Goal: Information Seeking & Learning: Learn about a topic

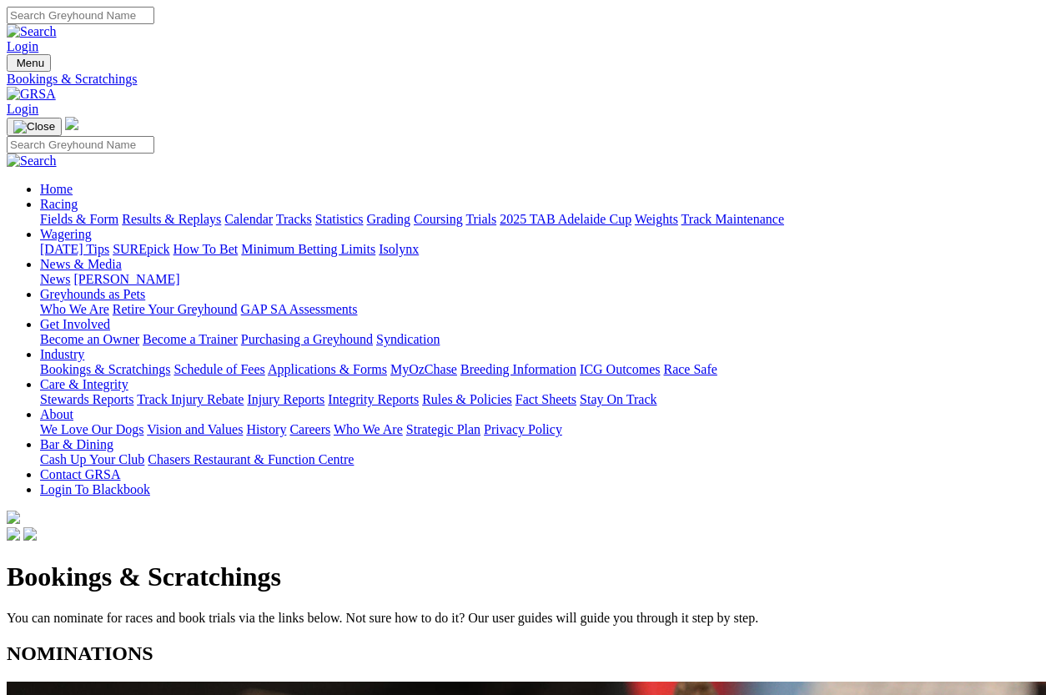
click at [78, 197] on link "Racing" at bounding box center [59, 204] width 38 height 14
click at [41, 212] on link "Fields & Form" at bounding box center [79, 219] width 78 height 14
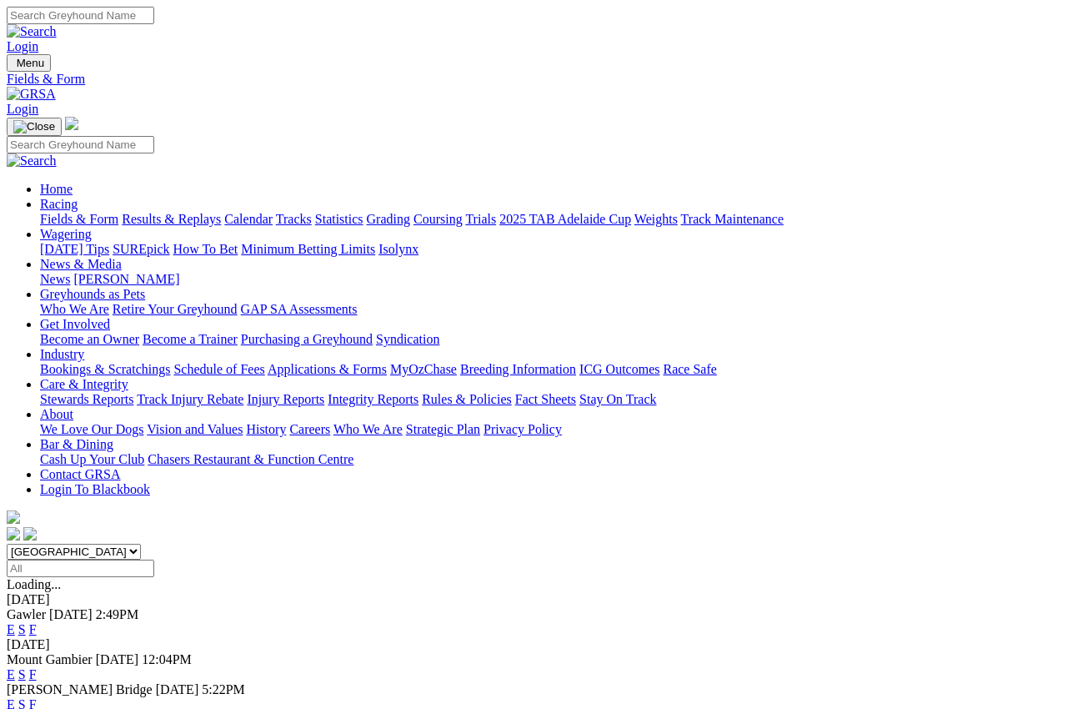
click at [56, 87] on img at bounding box center [31, 94] width 49 height 15
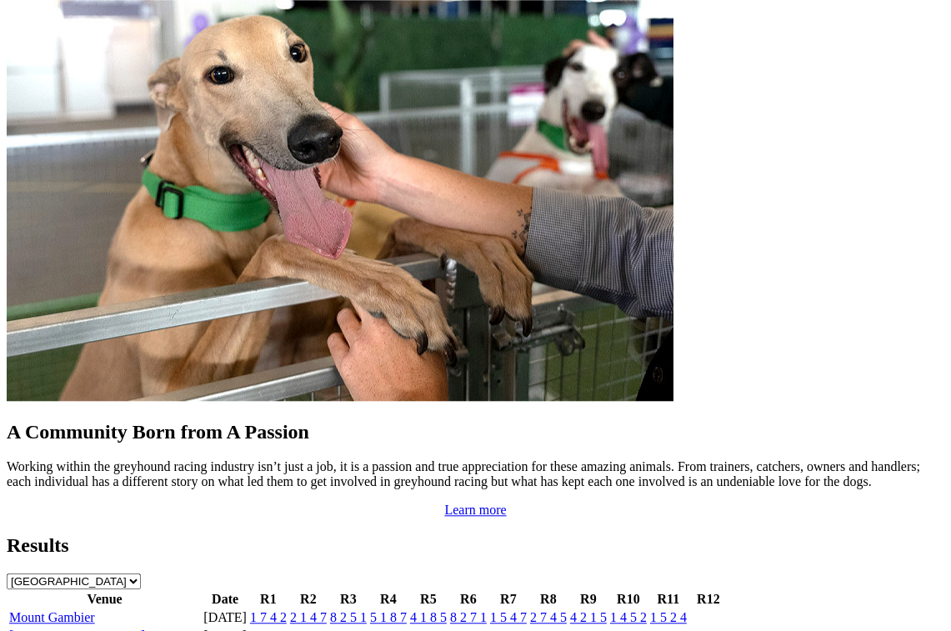
scroll to position [1347, 0]
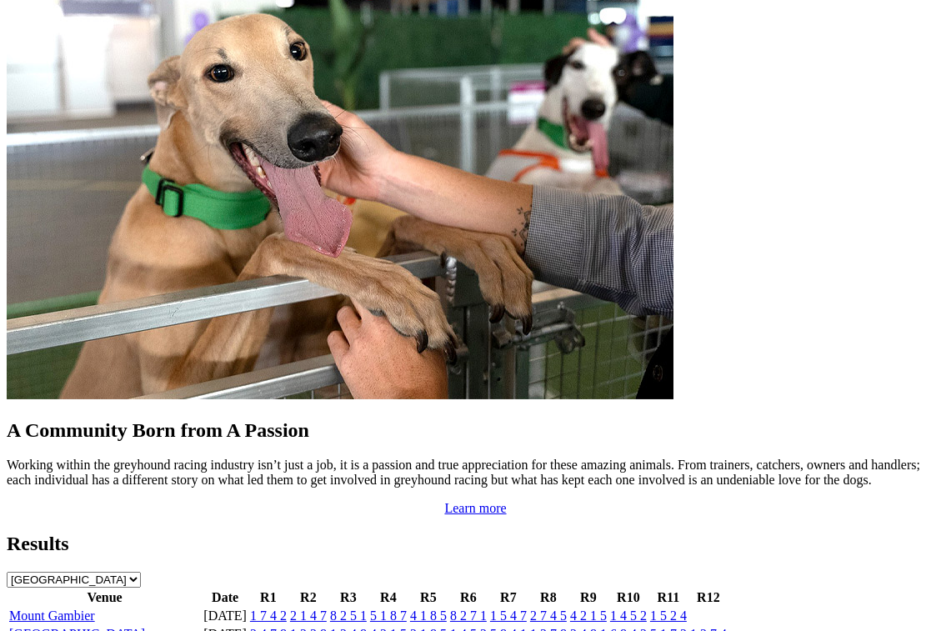
click at [77, 627] on link "Angle Park" at bounding box center [77, 634] width 136 height 14
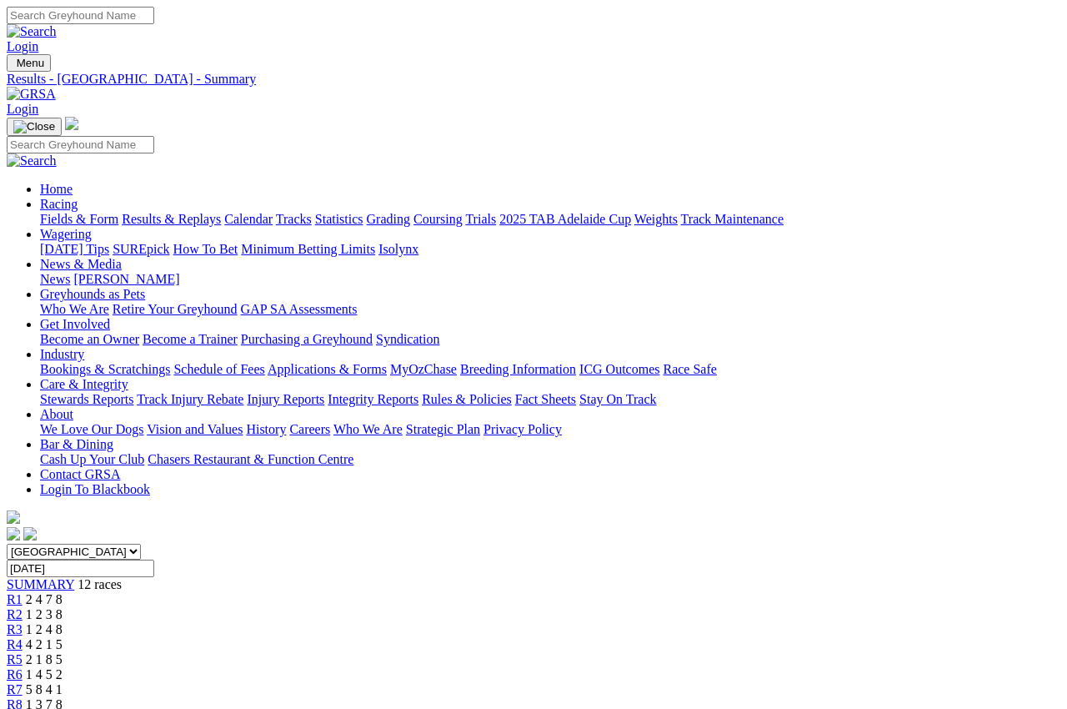
scroll to position [14, 0]
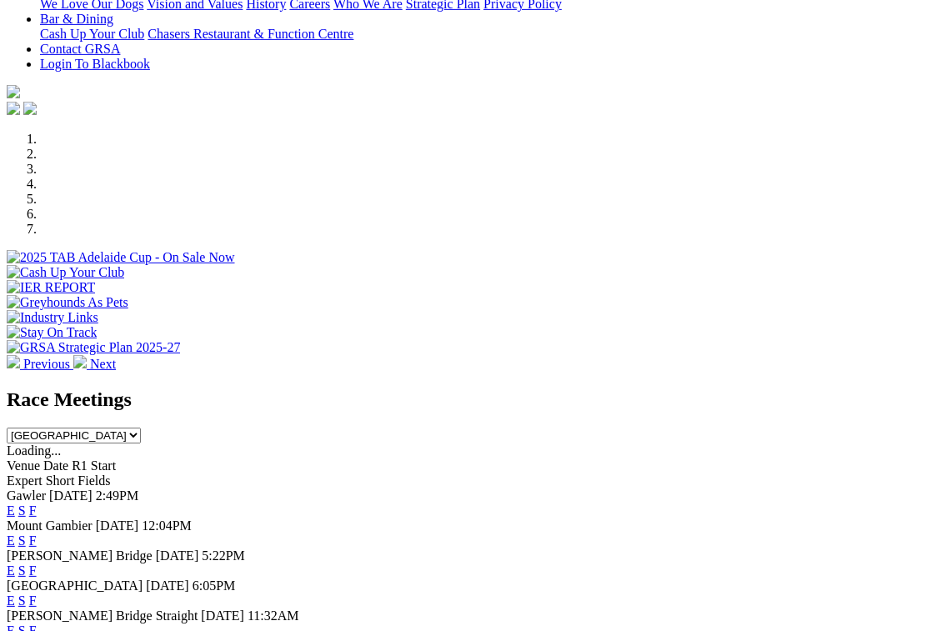
scroll to position [396, 0]
click at [37, 563] on link "F" at bounding box center [33, 570] width 8 height 14
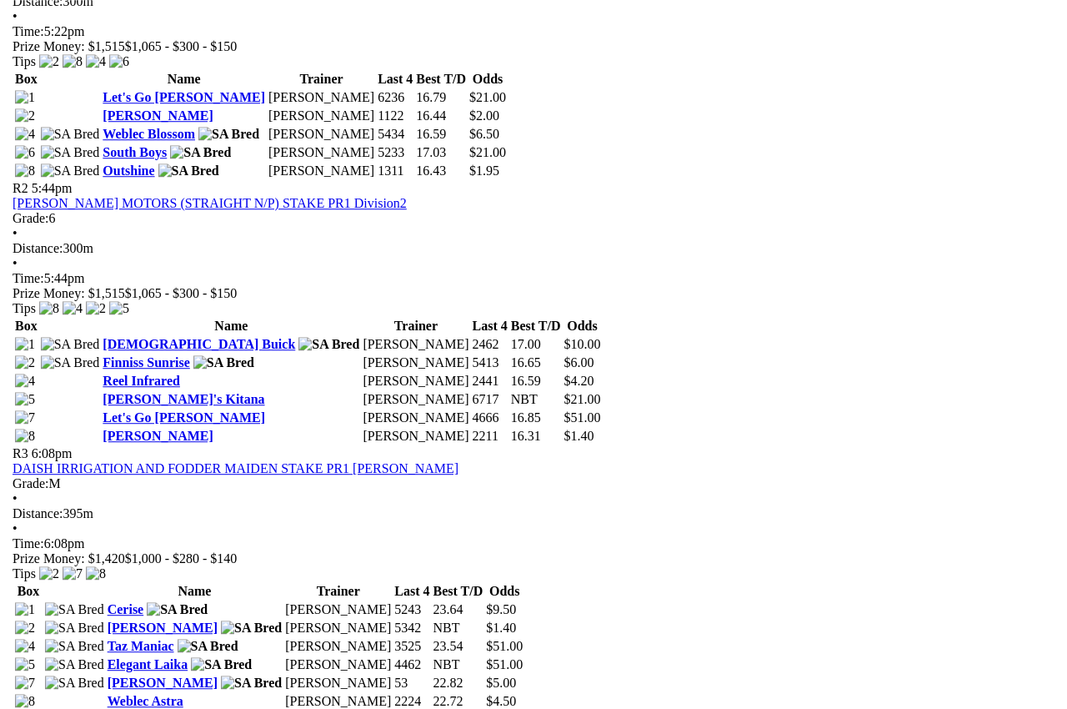
scroll to position [936, 0]
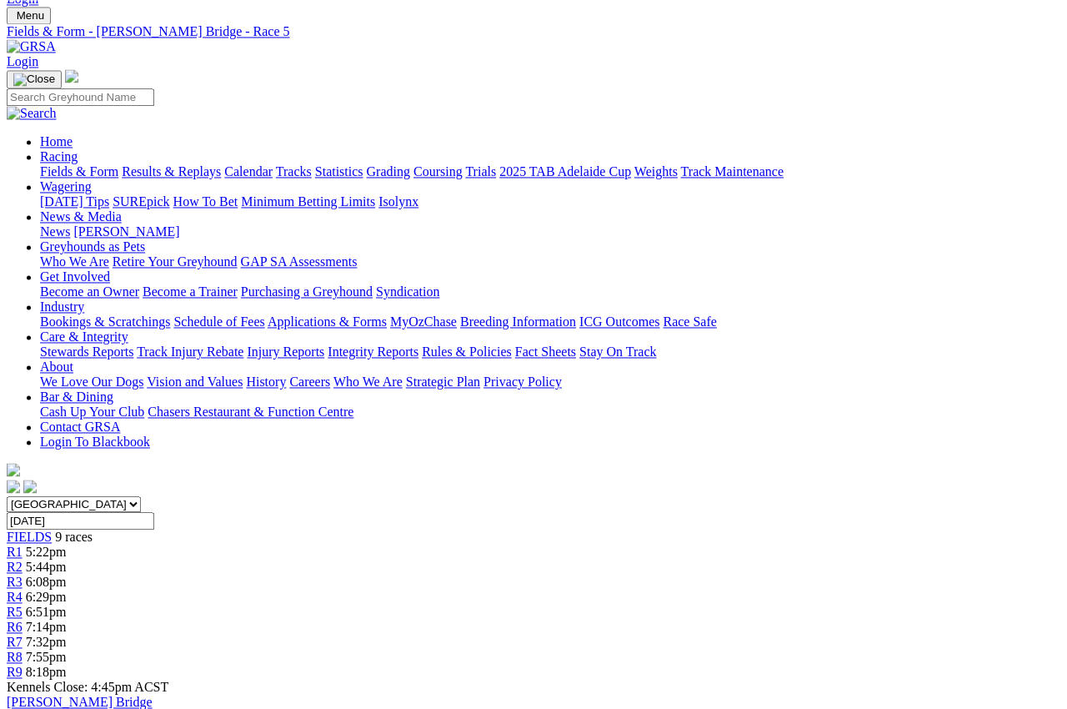
scroll to position [43, 0]
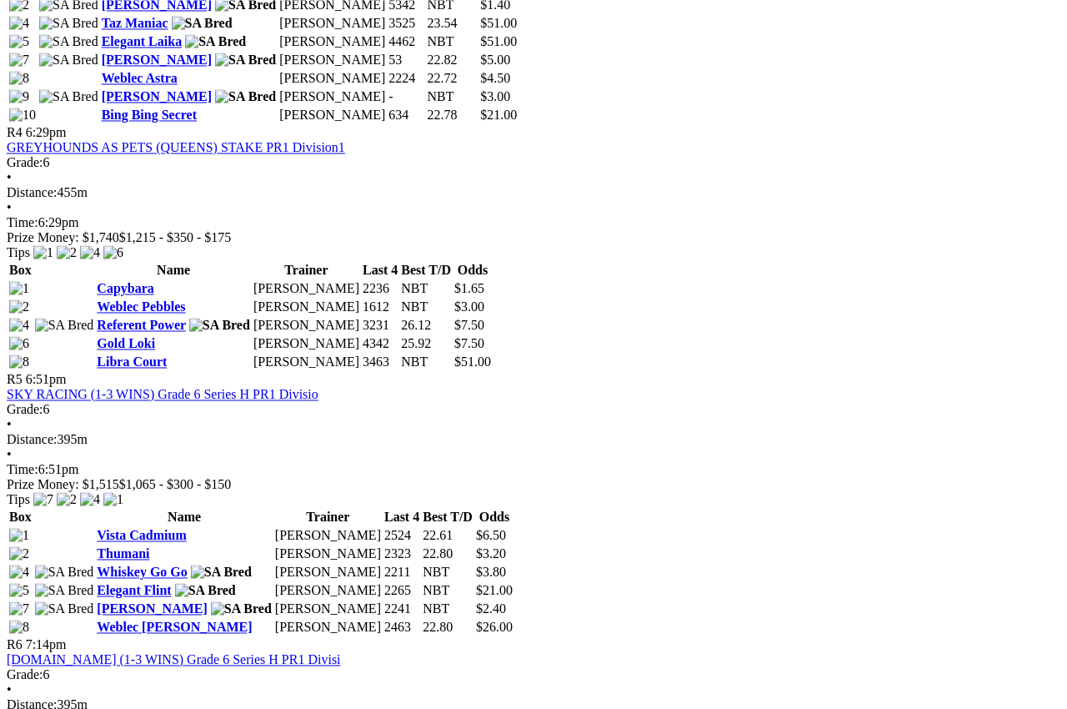
scroll to position [1558, 0]
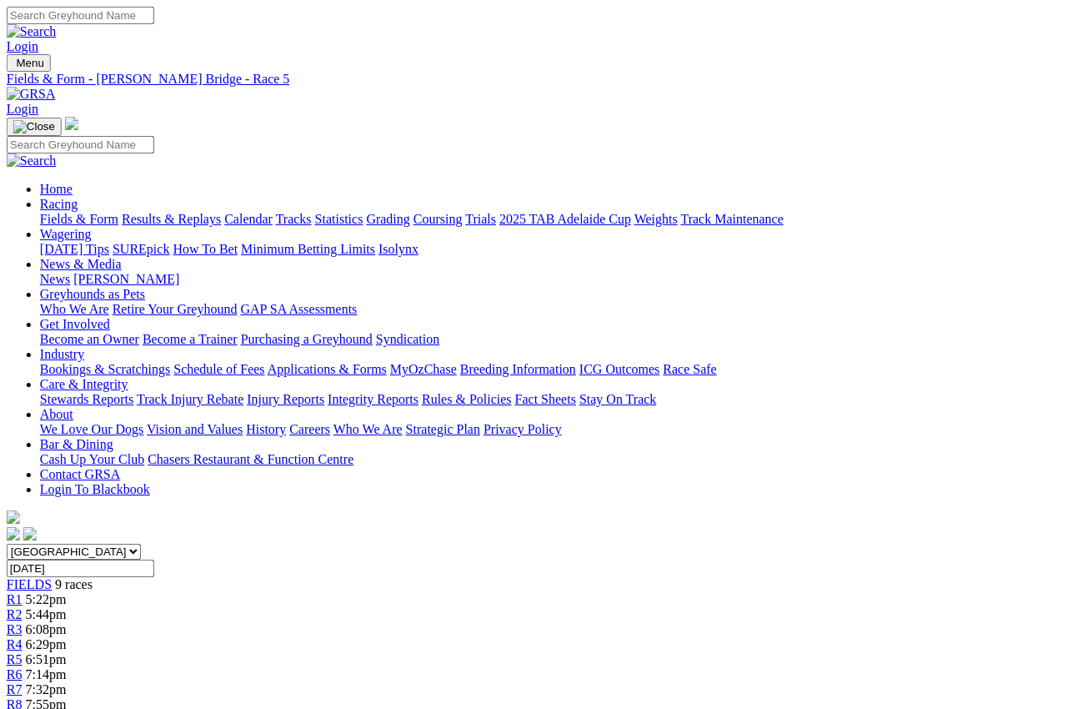
scroll to position [0, 265]
click at [56, 87] on img at bounding box center [31, 94] width 49 height 15
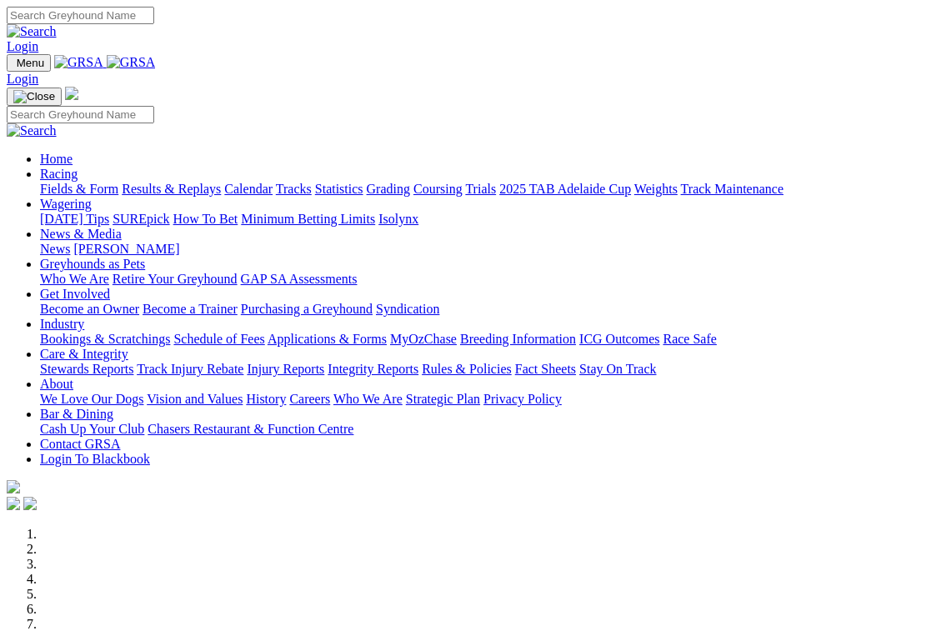
click at [78, 167] on link "Racing" at bounding box center [59, 174] width 38 height 14
click at [410, 182] on link "Grading" at bounding box center [388, 189] width 43 height 14
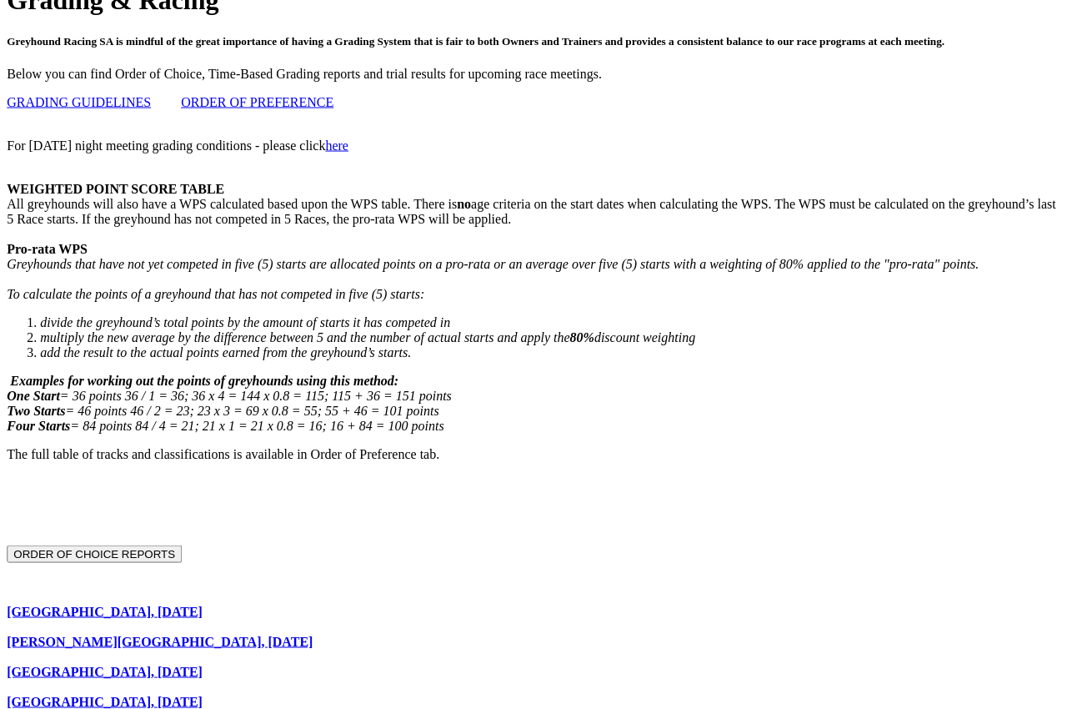
scroll to position [536, 224]
